Goal: Information Seeking & Learning: Understand process/instructions

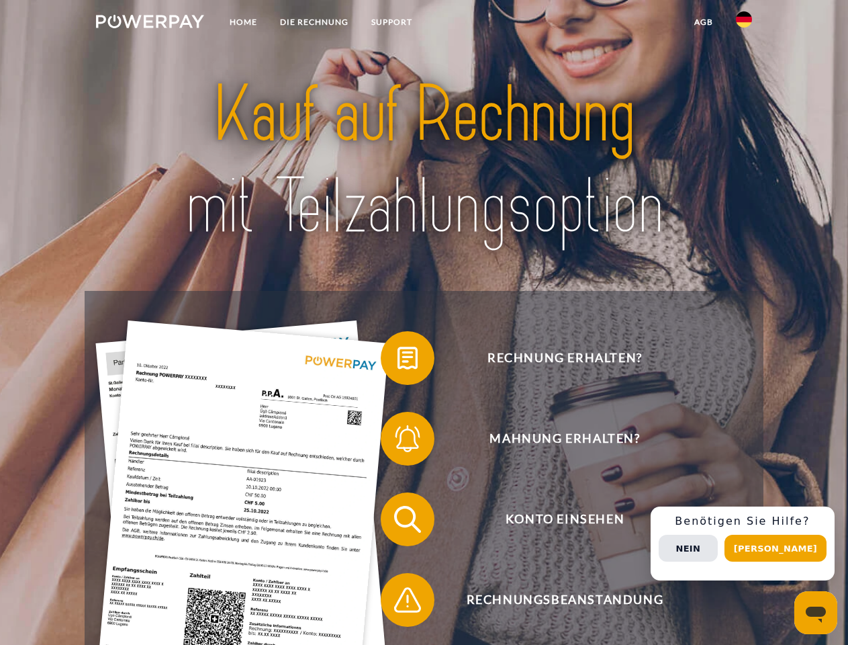
click at [150, 24] on img at bounding box center [150, 21] width 108 height 13
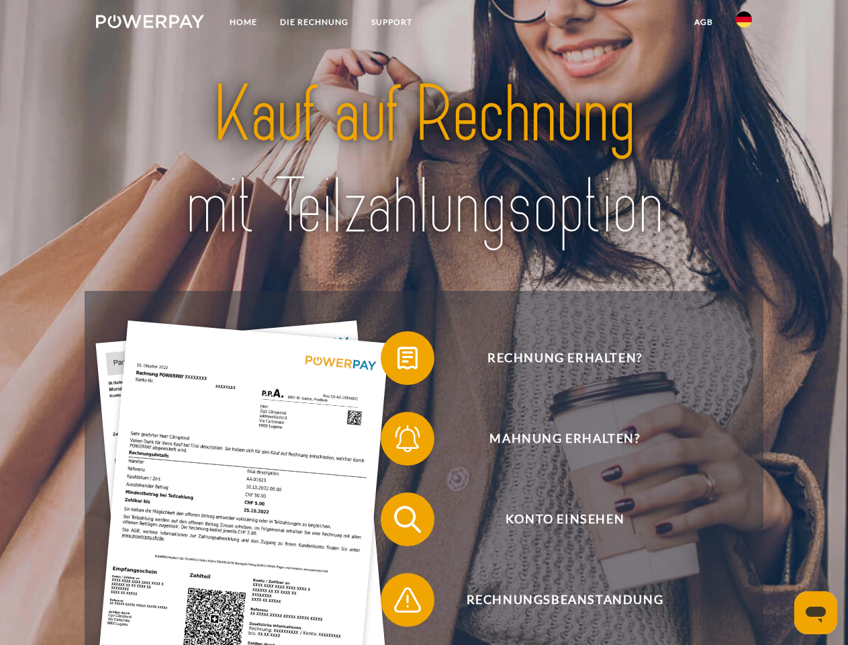
click at [744, 24] on img at bounding box center [744, 19] width 16 height 16
click at [703, 22] on link "agb" at bounding box center [704, 22] width 42 height 24
click at [398, 361] on span at bounding box center [387, 357] width 67 height 67
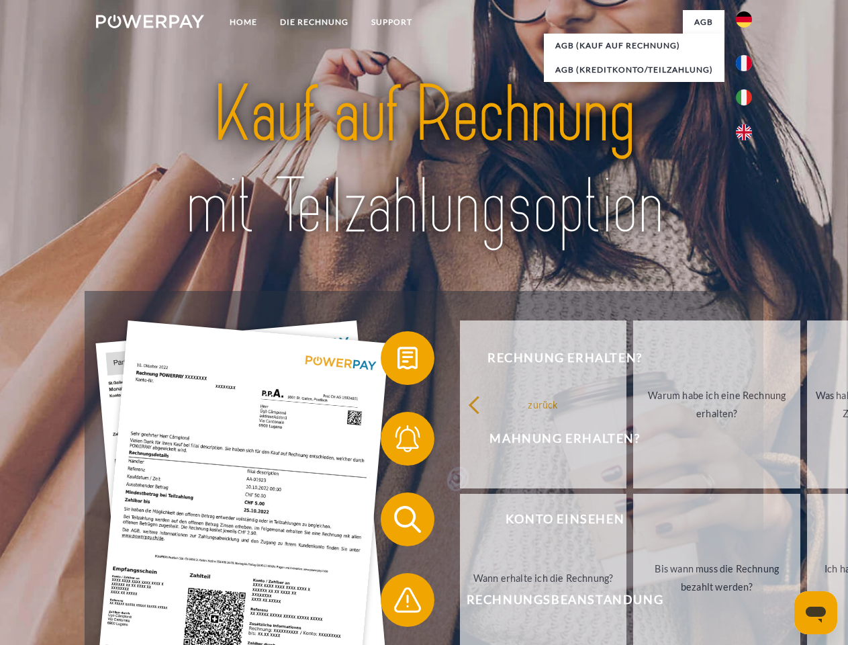
click at [398, 441] on div "Rechnung erhalten? Mahnung erhalten? Konto einsehen" at bounding box center [424, 559] width 678 height 537
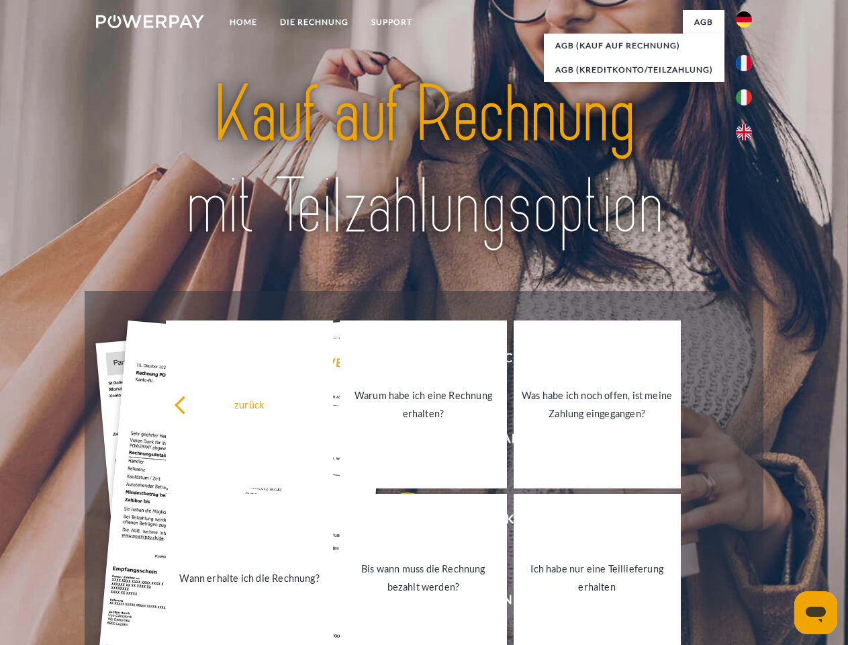
click at [398, 522] on link "Bis wann muss die Rechnung bezahlt werden?" at bounding box center [423, 578] width 167 height 168
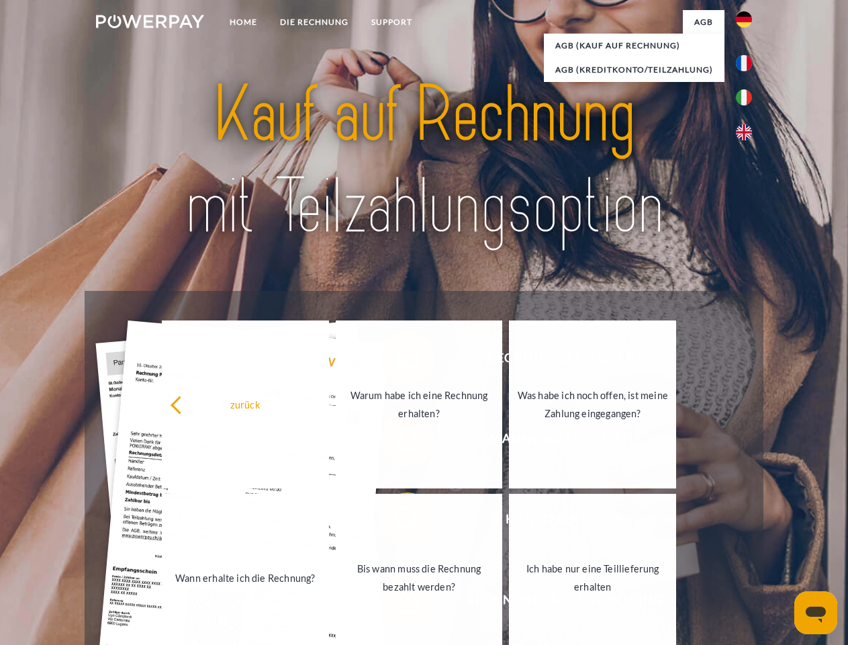
click at [398, 603] on link "Bis wann muss die Rechnung bezahlt werden?" at bounding box center [419, 578] width 167 height 168
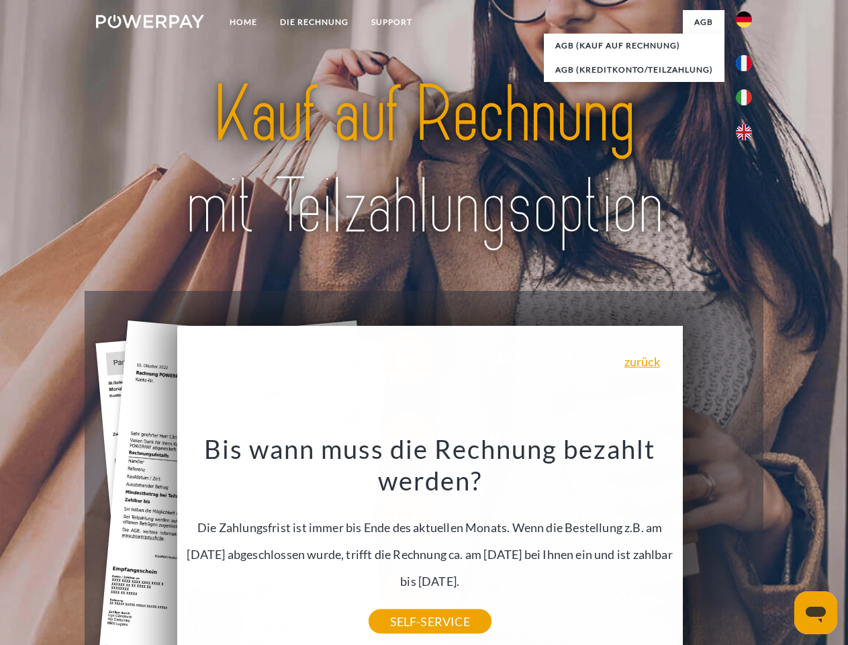
click at [748, 543] on div "Rechnung erhalten? Mahnung erhalten? Konto einsehen" at bounding box center [424, 559] width 678 height 537
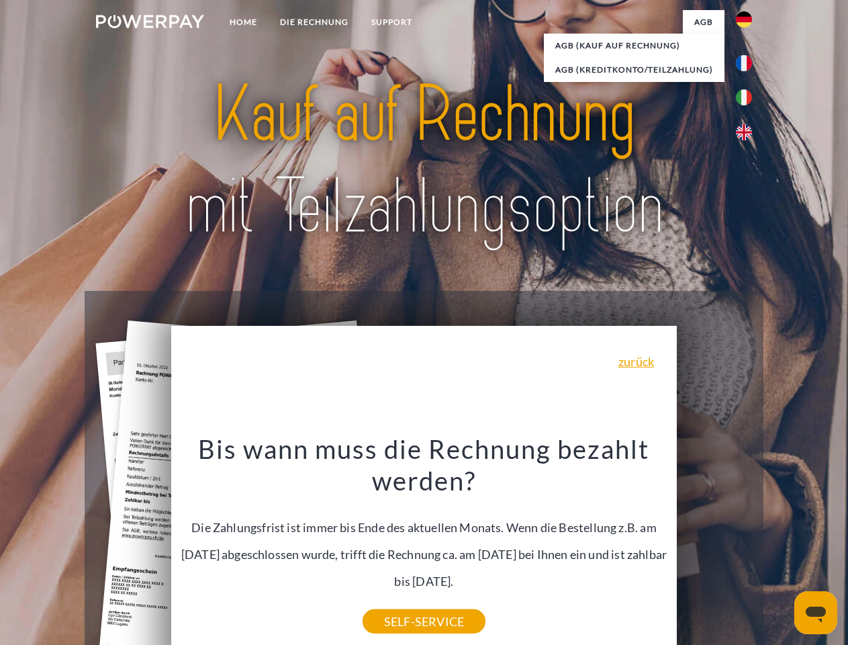
click at [715, 546] on span "Konto einsehen" at bounding box center [564, 519] width 329 height 54
click at [781, 548] on header "Home DIE RECHNUNG SUPPORT" at bounding box center [424, 464] width 848 height 928
